Goal: Task Accomplishment & Management: Complete application form

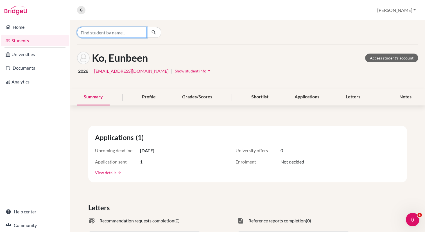
click at [96, 35] on input "Find student by name..." at bounding box center [112, 32] width 70 height 11
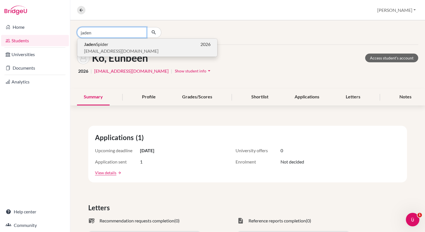
type input "jaden"
click at [95, 44] on b "Jaden" at bounding box center [90, 43] width 12 height 5
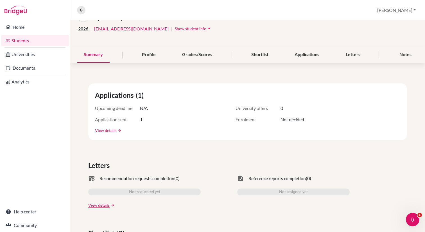
scroll to position [42, 0]
click at [150, 56] on div "Profile" at bounding box center [148, 55] width 27 height 17
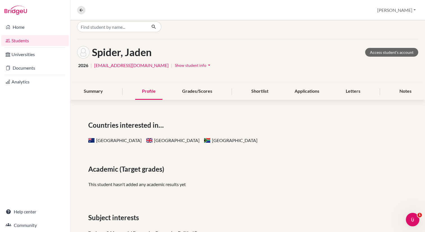
scroll to position [3, 0]
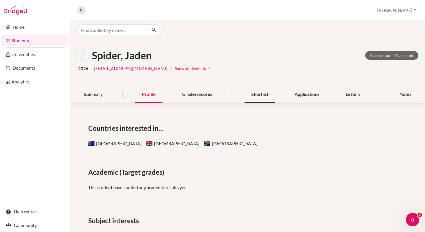
click at [263, 95] on div "Shortlist" at bounding box center [260, 94] width 31 height 17
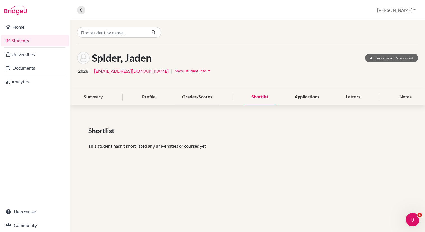
click at [205, 97] on div "Grades/Scores" at bounding box center [198, 97] width 44 height 17
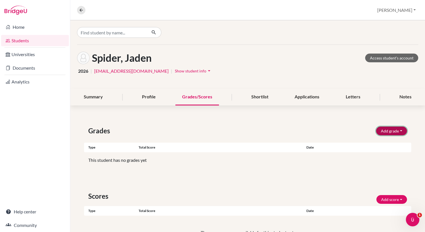
click at [388, 129] on button "Add grade" at bounding box center [391, 130] width 31 height 9
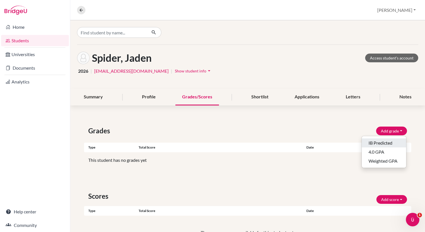
click at [378, 142] on button "IB Predicted" at bounding box center [384, 142] width 44 height 9
select select "HL"
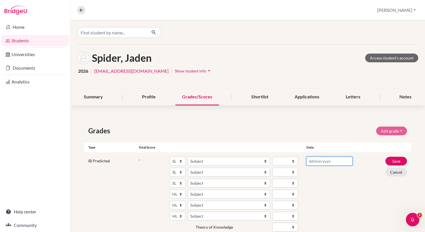
click at [316, 161] on input "text" at bounding box center [330, 160] width 46 height 9
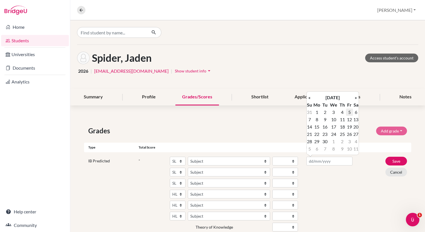
click at [351, 112] on td "5" at bounding box center [349, 111] width 7 height 7
type input "[DATE]"
click at [350, 183] on div "[DATE]" at bounding box center [329, 205] width 55 height 99
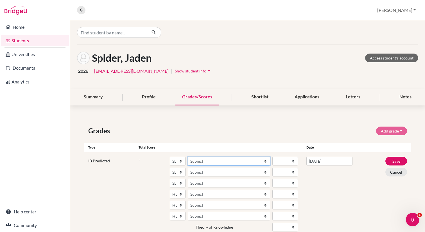
click at [204, 161] on select "Subject Albanian Literature A Amharic Literature A Arabic ab Initio Arabic B Ar…" at bounding box center [229, 160] width 82 height 9
select select "56"
click at [206, 172] on select "Subject Albanian Literature A Amharic Literature A Arabic ab Initio Arabic B Ar…" at bounding box center [229, 171] width 82 height 9
select select "85"
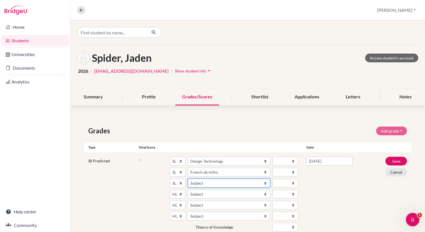
click at [203, 182] on select "Subject Albanian Literature A Amharic Literature A Arabic ab Initio Arabic B Ar…" at bounding box center [229, 182] width 82 height 9
select select "159"
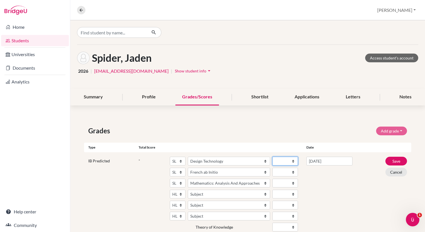
click at [283, 161] on select "1 2 3 4 5 6 7" at bounding box center [286, 160] width 26 height 9
select select "7"
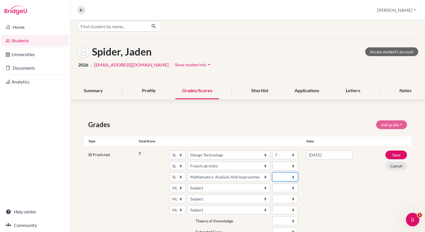
click at [276, 177] on select "1 2 3 4 5 6 7" at bounding box center [286, 176] width 26 height 9
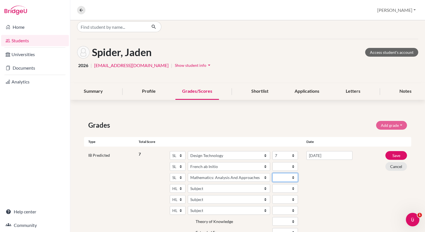
select select "5"
click at [279, 166] on select "1 2 3 4 5 6 7" at bounding box center [286, 166] width 26 height 9
select select "3"
click at [333, 182] on div "[DATE]" at bounding box center [329, 200] width 55 height 99
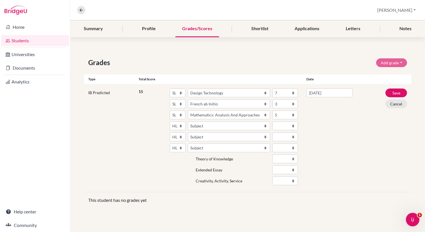
scroll to position [78, 0]
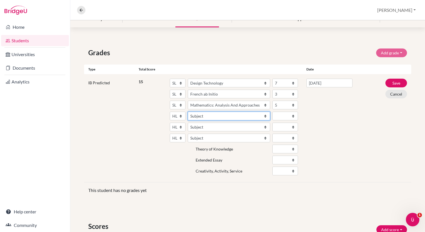
click at [225, 114] on select "Subject Albanian Literature A Amharic Literature A Arabic B Arabic Language And…" at bounding box center [229, 115] width 82 height 9
select select "25"
click at [205, 126] on select "Subject Albanian Literature A Amharic Literature A Arabic B Arabic Language And…" at bounding box center [229, 126] width 82 height 9
select select "102"
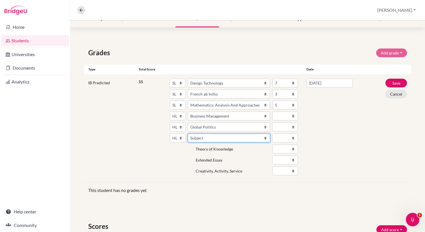
click at [197, 135] on select "Subject Albanian Literature A Amharic Literature A Arabic B Arabic Language And…" at bounding box center [229, 137] width 82 height 9
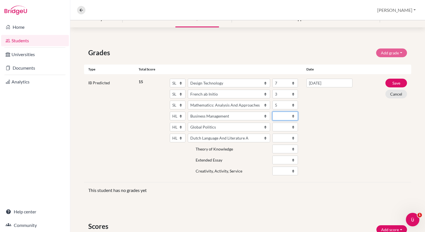
click at [278, 116] on select "1 2 3 4 5 6 7" at bounding box center [286, 115] width 26 height 9
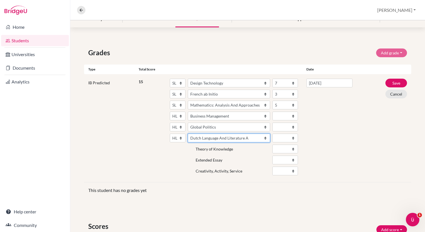
click at [239, 138] on select "Subject Albanian Literature A Amharic Literature A Arabic B Arabic Language And…" at bounding box center [229, 137] width 82 height 9
select select "69"
click at [278, 137] on select "1 2 3 4 5 6 7" at bounding box center [286, 137] width 26 height 9
select select "6"
click at [284, 127] on select "1 2 3 4 5 6 7" at bounding box center [286, 126] width 26 height 9
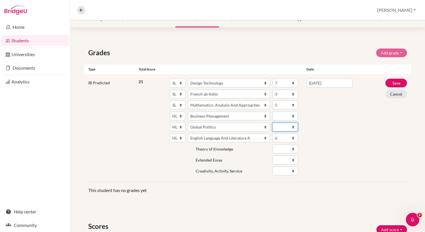
select select "5"
click at [278, 113] on select "1 2 3 4 5 6 7" at bounding box center [286, 115] width 26 height 9
select select "6"
click at [333, 137] on div "[DATE]" at bounding box center [329, 127] width 55 height 99
click at [283, 167] on select "Fail Pass" at bounding box center [286, 170] width 26 height 9
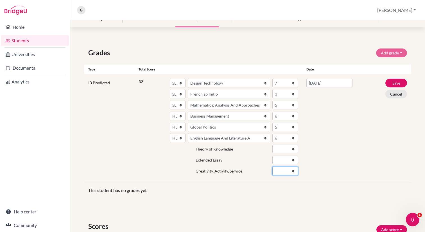
select select "Pass"
click at [333, 150] on div "[DATE]" at bounding box center [329, 127] width 55 height 99
click at [396, 82] on button "Save" at bounding box center [397, 82] width 22 height 9
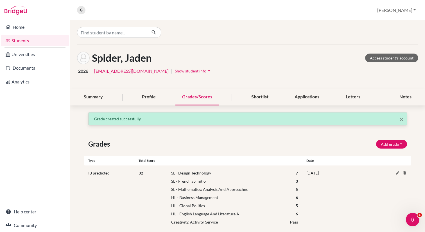
scroll to position [9, 0]
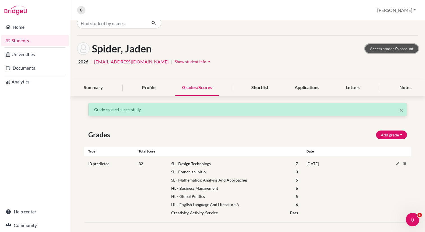
click at [384, 48] on link "Access student's account" at bounding box center [391, 48] width 53 height 9
